Goal: Register for event/course

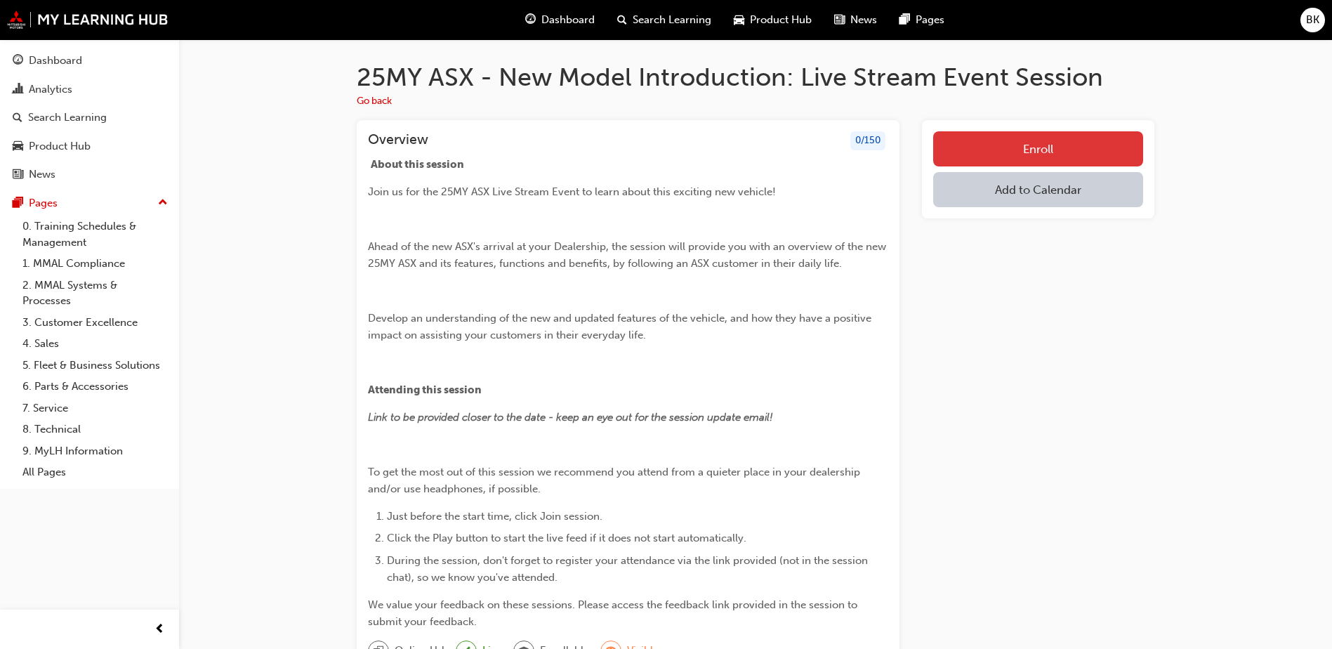
click at [1005, 143] on button "Enroll" at bounding box center [1038, 148] width 210 height 35
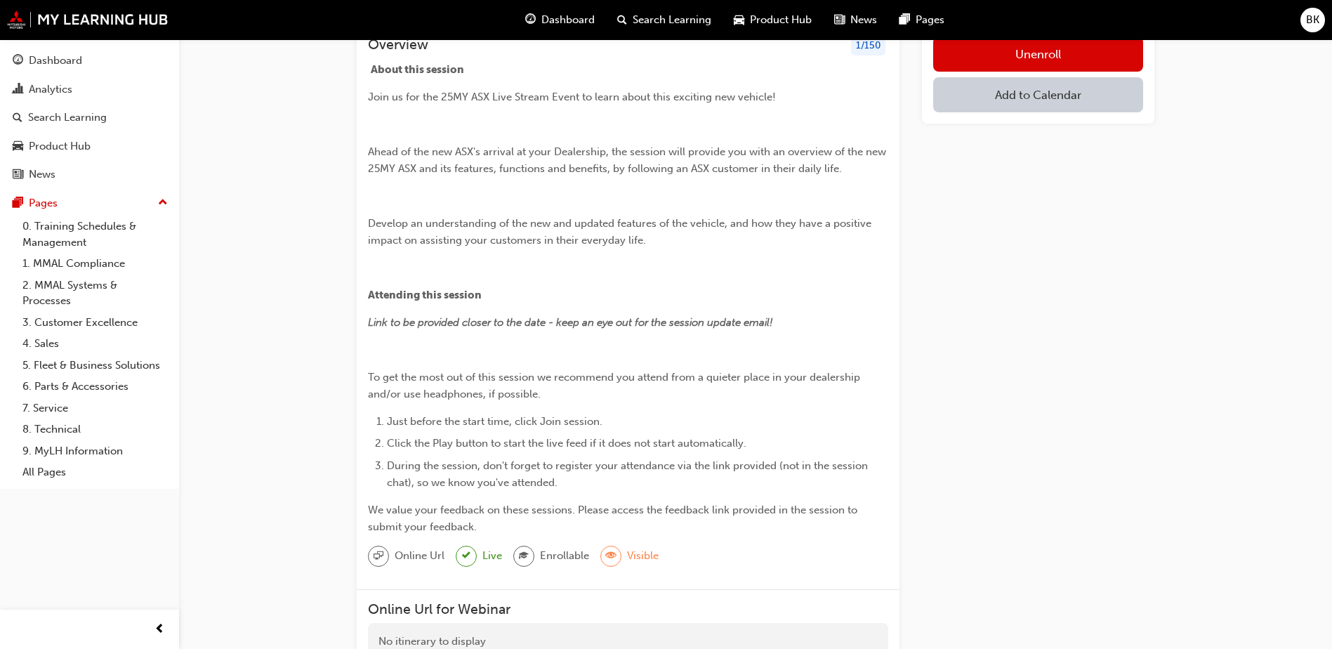
scroll to position [140, 0]
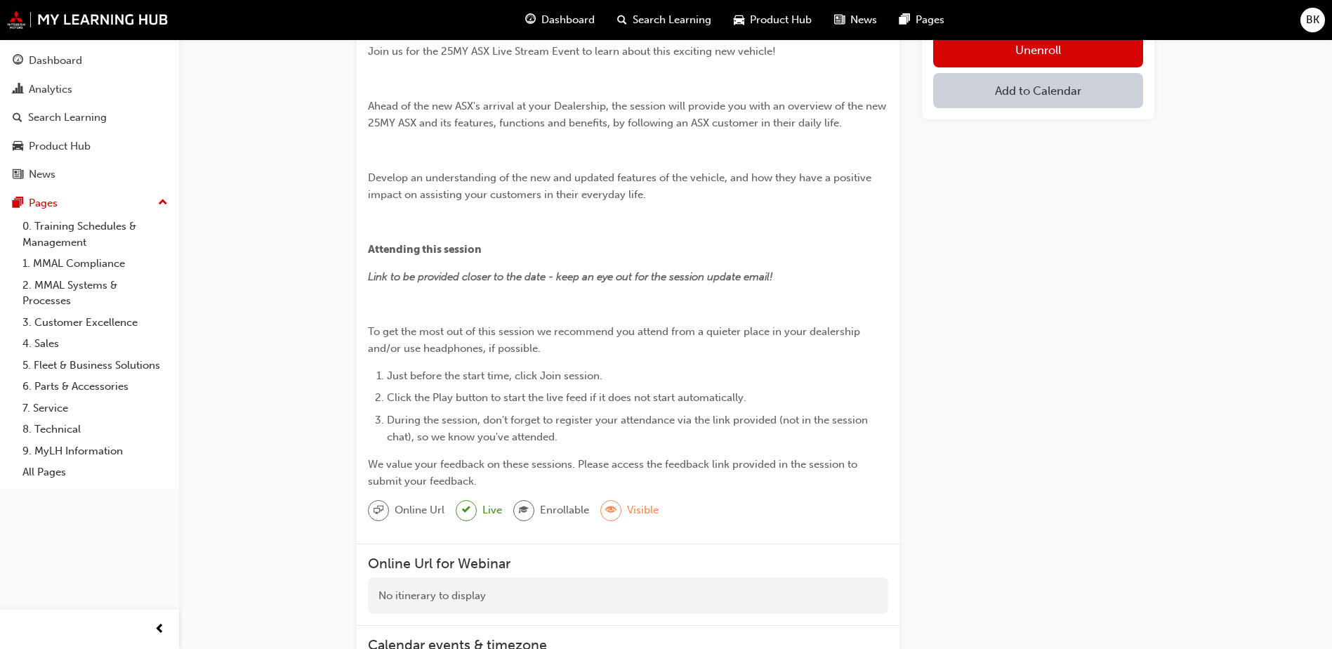
click at [1037, 93] on button "Add to Calendar" at bounding box center [1038, 90] width 210 height 35
click at [1021, 163] on div "Office 365" at bounding box center [1022, 163] width 51 height 16
click at [1027, 165] on div "Office 365" at bounding box center [1022, 163] width 51 height 16
click at [1134, 93] on button "button" at bounding box center [1126, 92] width 33 height 39
